Goal: Task Accomplishment & Management: Use online tool/utility

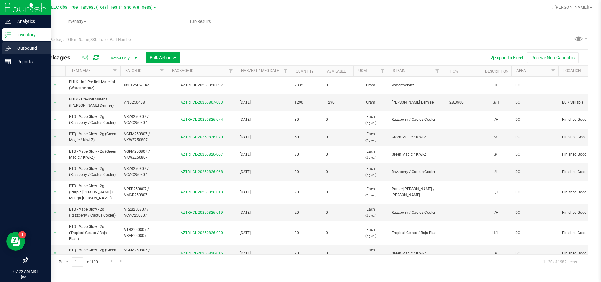
click at [5, 46] on icon at bounding box center [8, 48] width 6 height 6
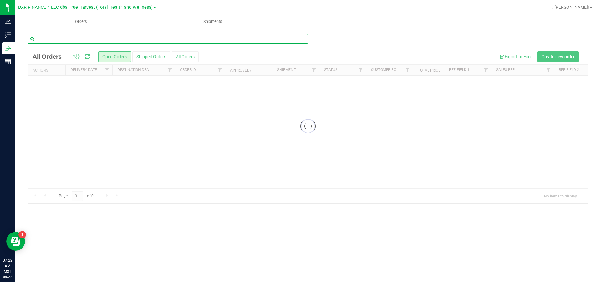
click at [91, 40] on input "text" at bounding box center [168, 38] width 281 height 9
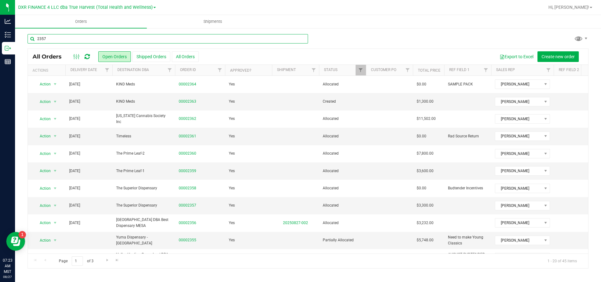
type input "2357"
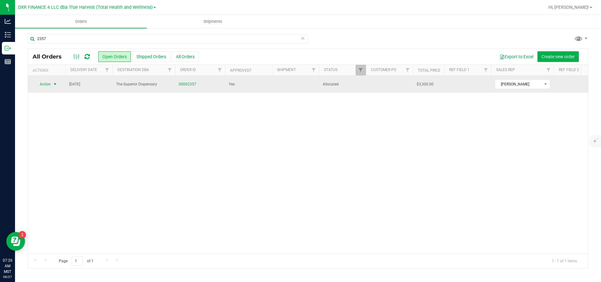
click at [56, 86] on span "select" at bounding box center [55, 84] width 5 height 5
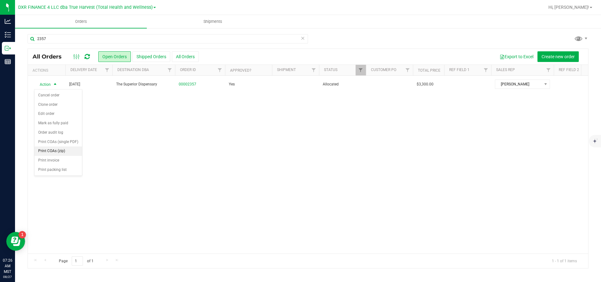
click at [63, 156] on li "Print COAs (zip)" at bounding box center [58, 151] width 48 height 9
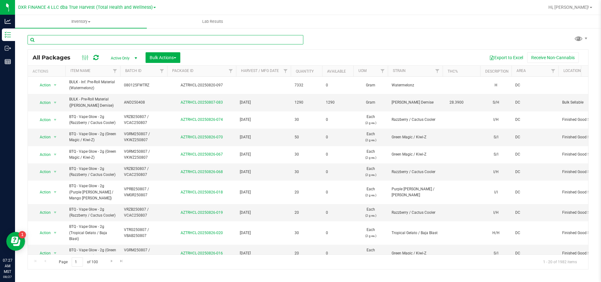
click at [71, 42] on input "text" at bounding box center [166, 39] width 276 height 9
type input "2357"
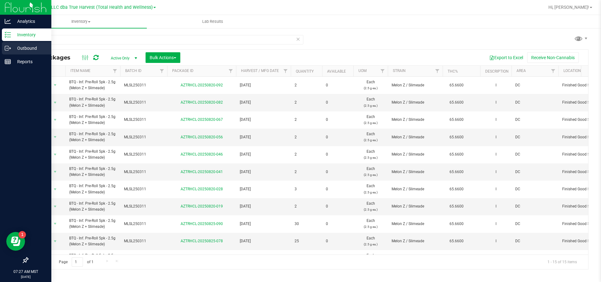
click at [21, 46] on p "Outbound" at bounding box center [30, 48] width 38 height 8
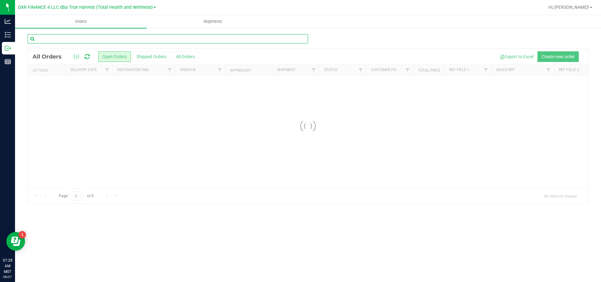
click at [63, 42] on input "text" at bounding box center [168, 38] width 281 height 9
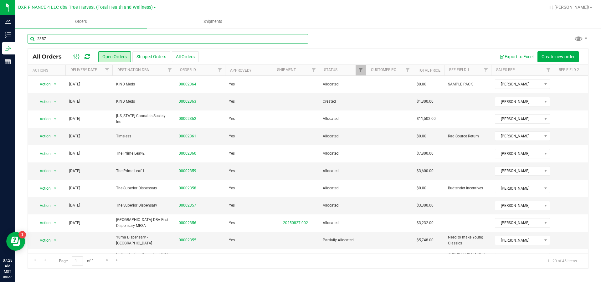
type input "2357"
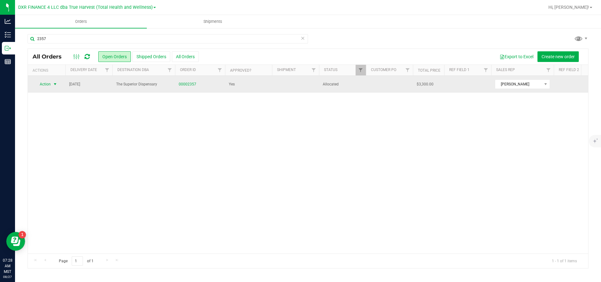
click at [56, 84] on span "select" at bounding box center [55, 84] width 5 height 5
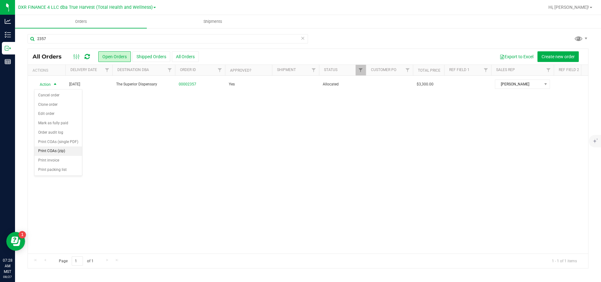
click at [63, 156] on li "Print COAs (zip)" at bounding box center [58, 151] width 48 height 9
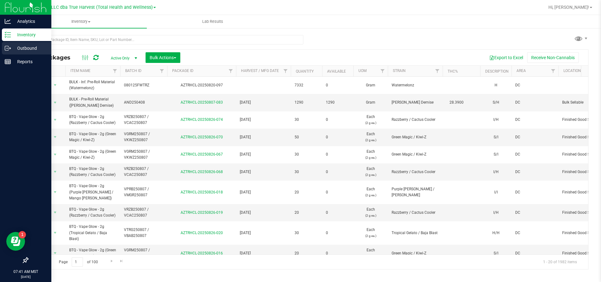
click at [14, 48] on p "Outbound" at bounding box center [30, 48] width 38 height 8
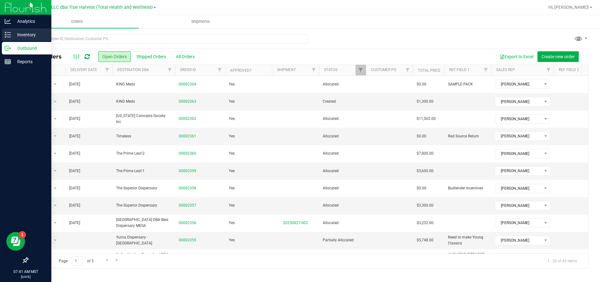
click at [22, 34] on p "Inventory" at bounding box center [30, 35] width 38 height 8
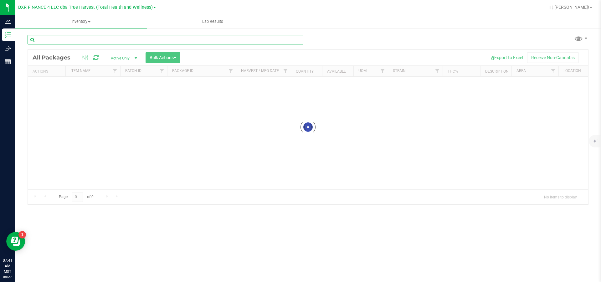
click at [122, 40] on div "Inventory All packages All inventory Waste log Create inventory Lab Results" at bounding box center [308, 148] width 586 height 267
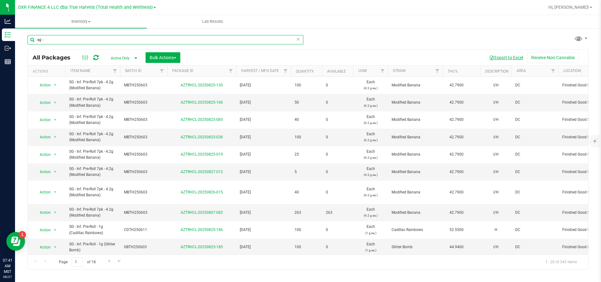
type input "sg -"
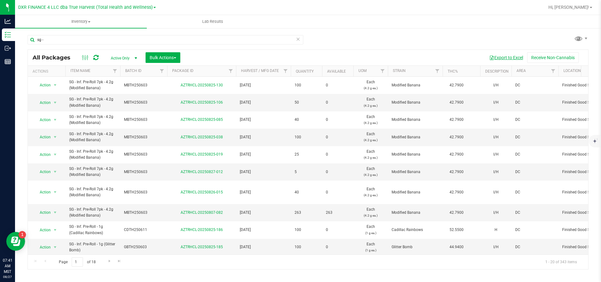
click at [506, 57] on button "Export to Excel" at bounding box center [506, 57] width 42 height 11
